Goal: Information Seeking & Learning: Learn about a topic

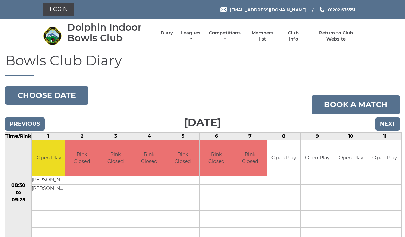
click at [195, 36] on link "Leagues" at bounding box center [191, 36] width 22 height 12
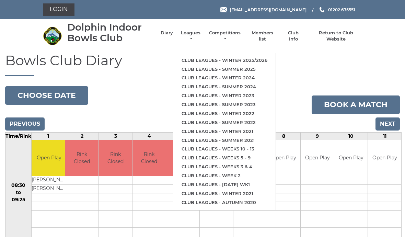
click at [243, 66] on link "Club leagues - Summer 2025" at bounding box center [224, 69] width 102 height 9
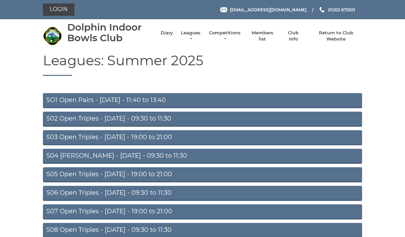
click at [155, 137] on link "S03 Open Triples - Tuesday - 19:00 to 21:00" at bounding box center [202, 137] width 319 height 15
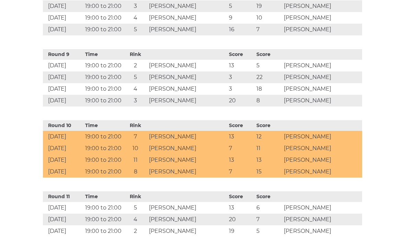
scroll to position [829, 0]
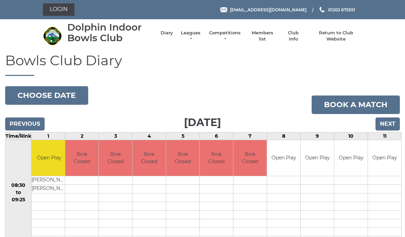
click at [199, 36] on link "Leagues" at bounding box center [191, 36] width 22 height 12
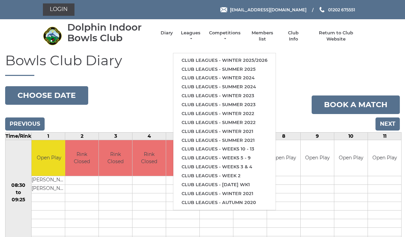
click at [249, 57] on link "Club leagues - Winter 2025/2026" at bounding box center [224, 60] width 102 height 9
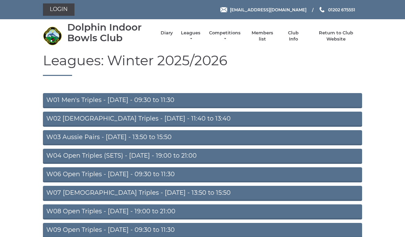
click at [169, 153] on link "W04 Open Triples (SETS) - Monday - 19:00 to 21:00" at bounding box center [202, 155] width 319 height 15
